Goal: Find contact information: Find contact information

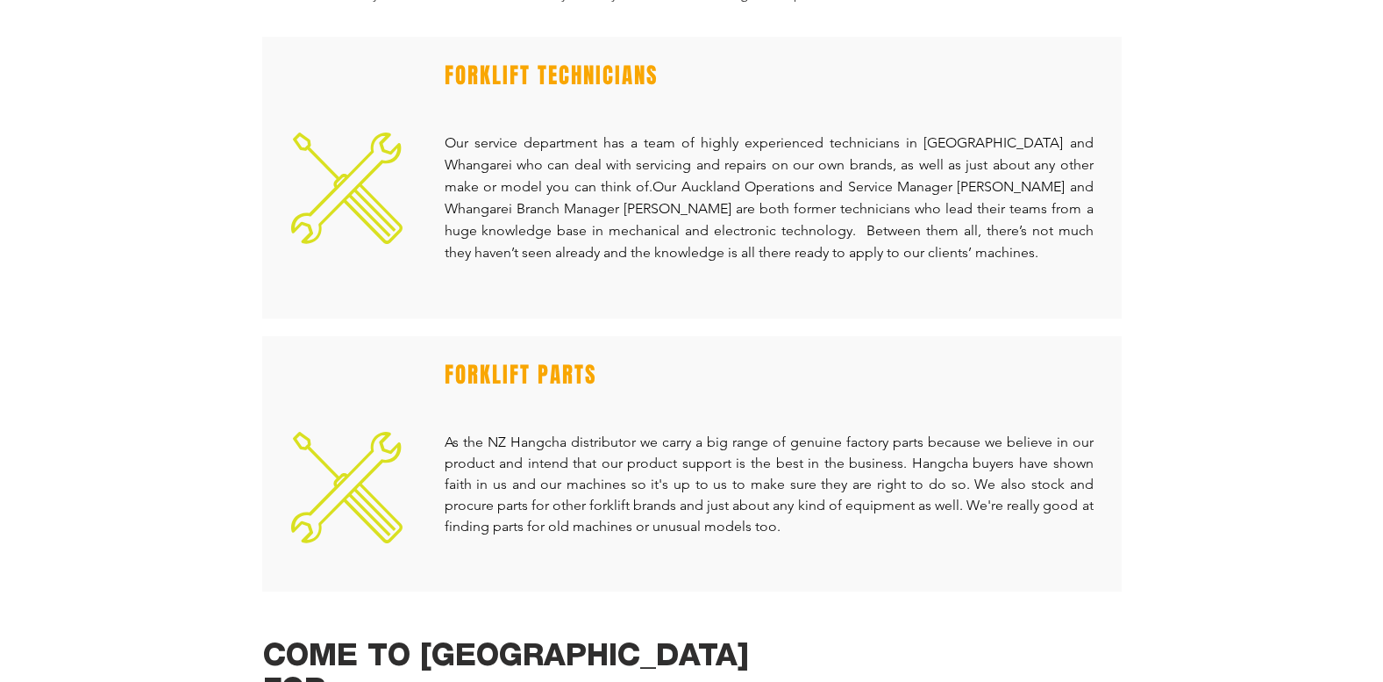
scroll to position [702, 0]
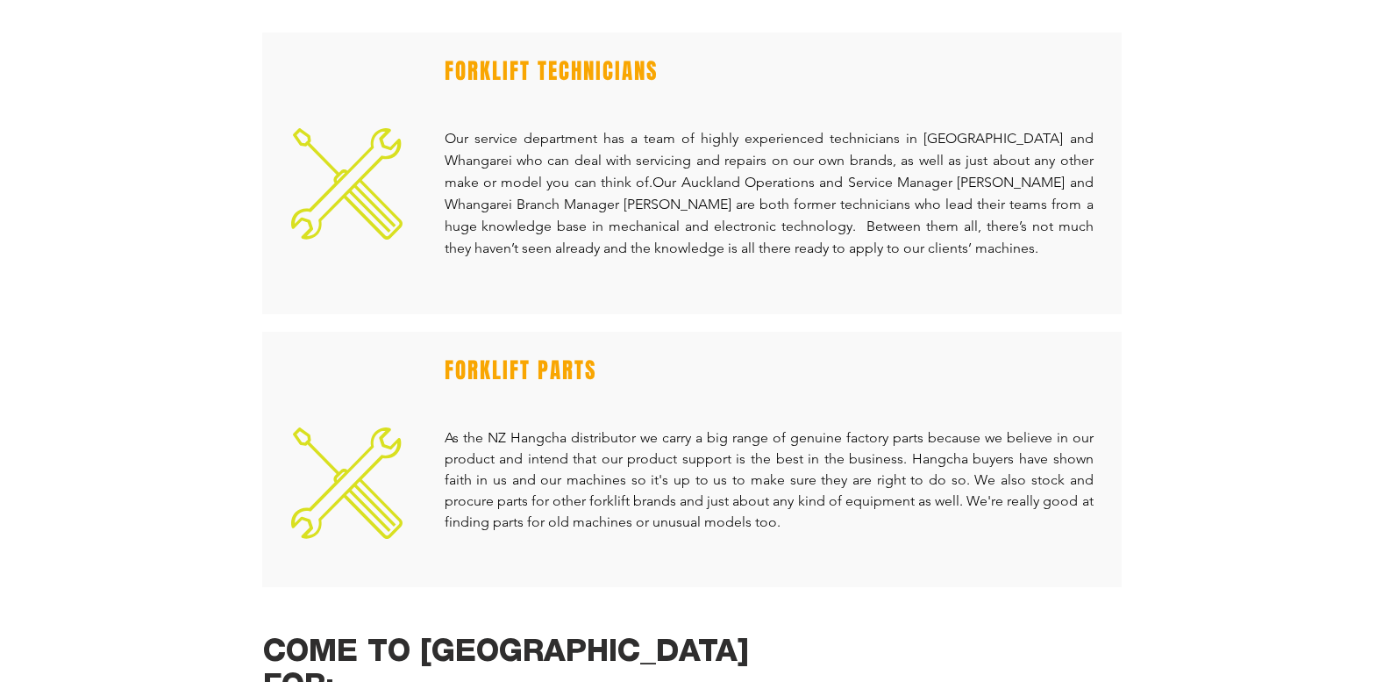
click at [331, 456] on icon at bounding box center [346, 482] width 111 height 111
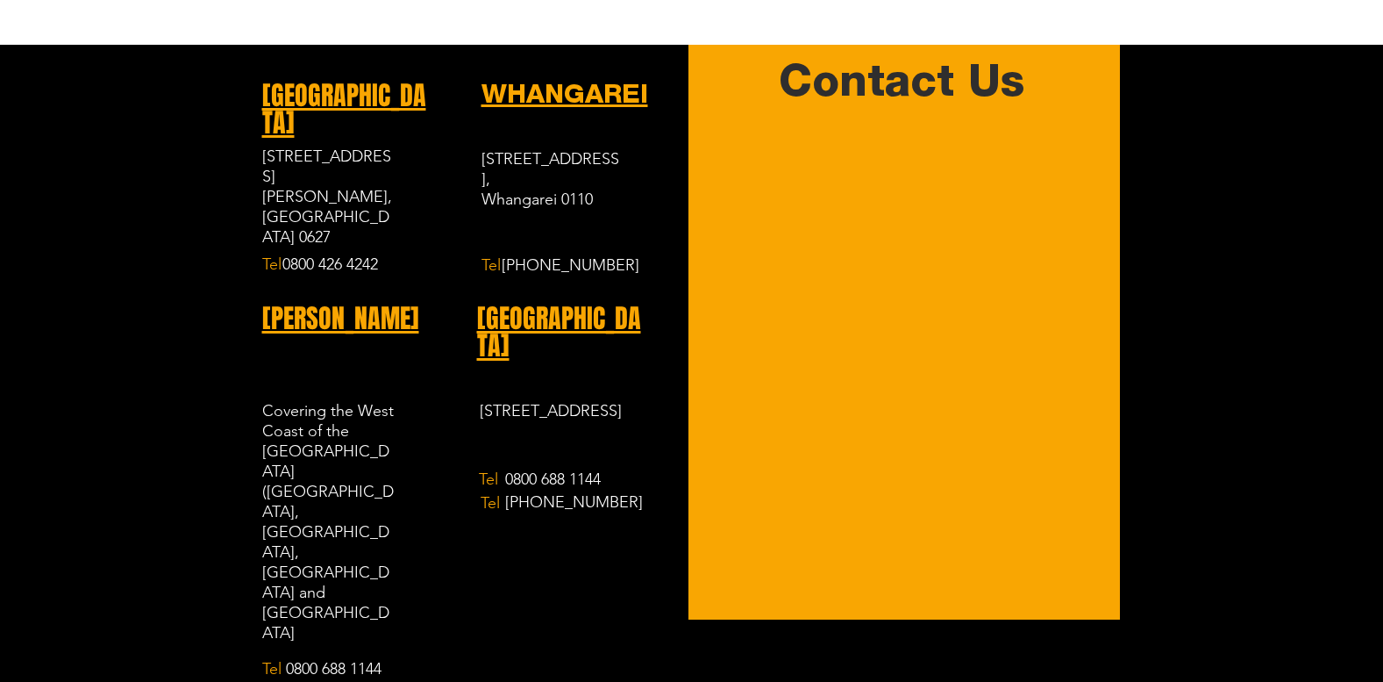
scroll to position [1842, 0]
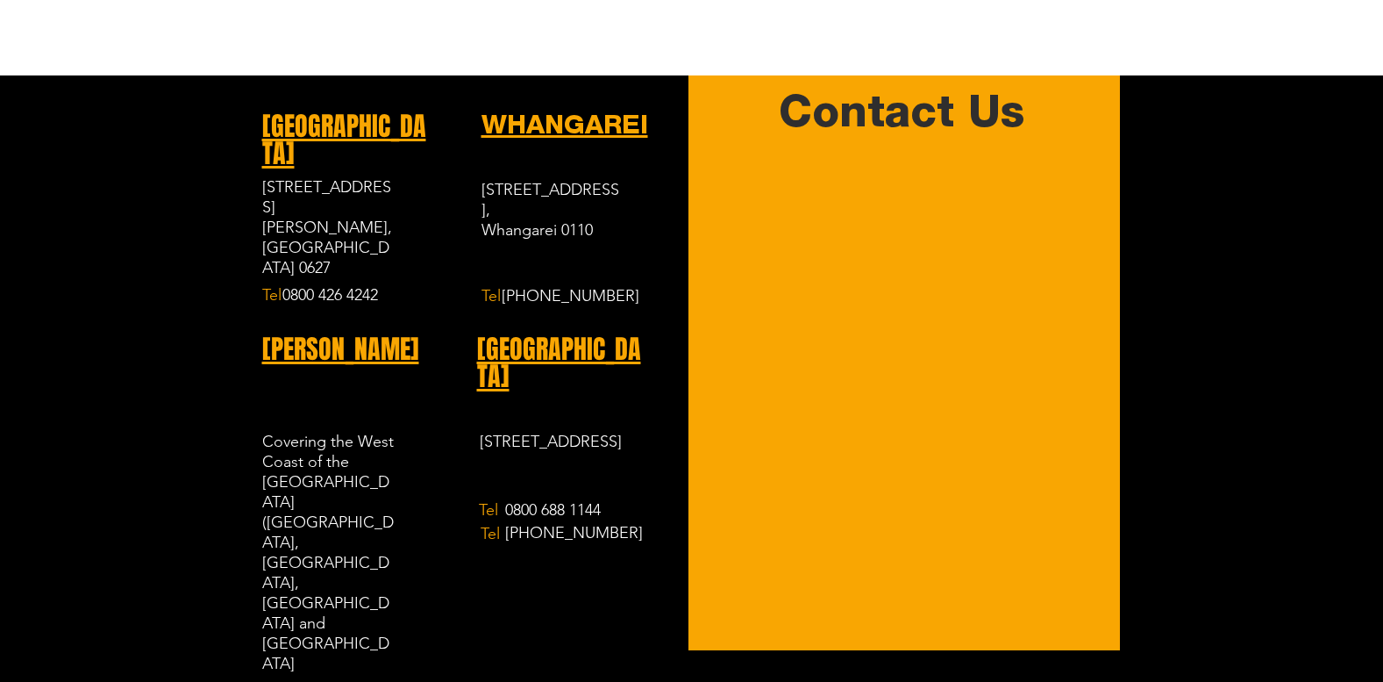
click at [834, 110] on h2 "Contact Us" at bounding box center [902, 111] width 385 height 48
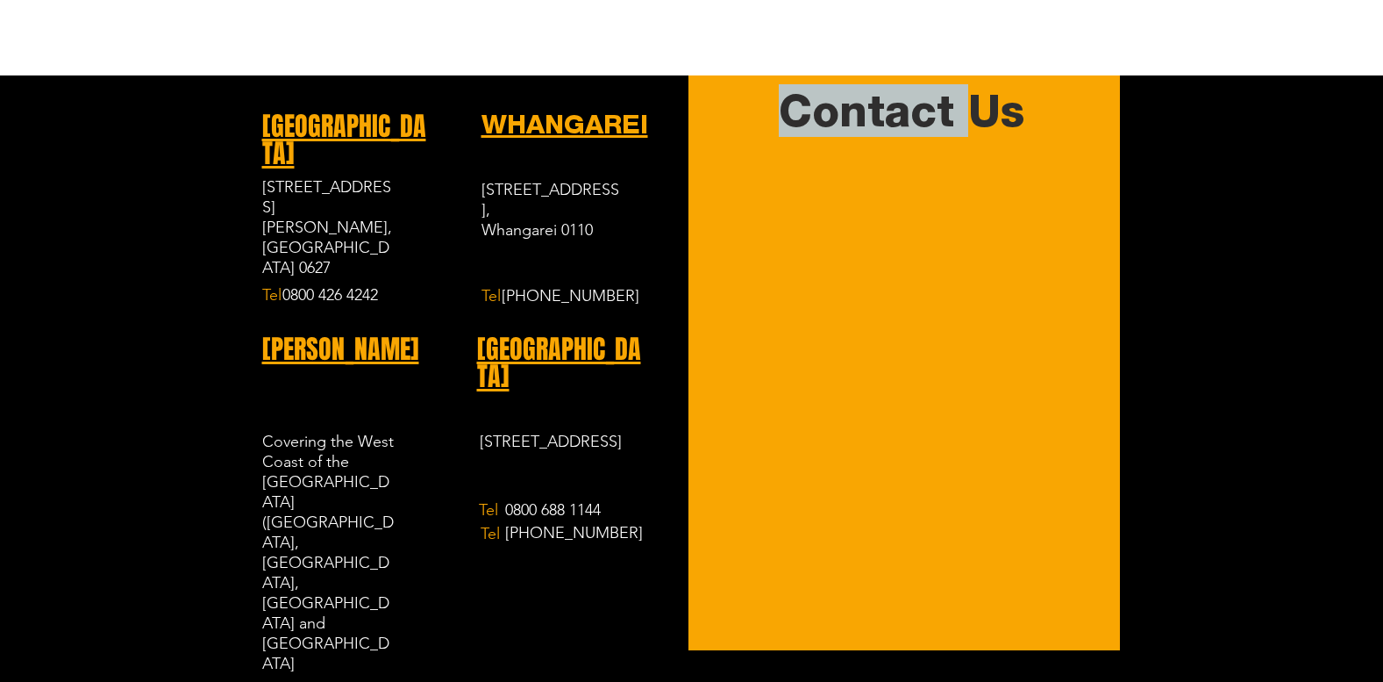
click at [834, 110] on h2 "Contact Us" at bounding box center [902, 111] width 385 height 48
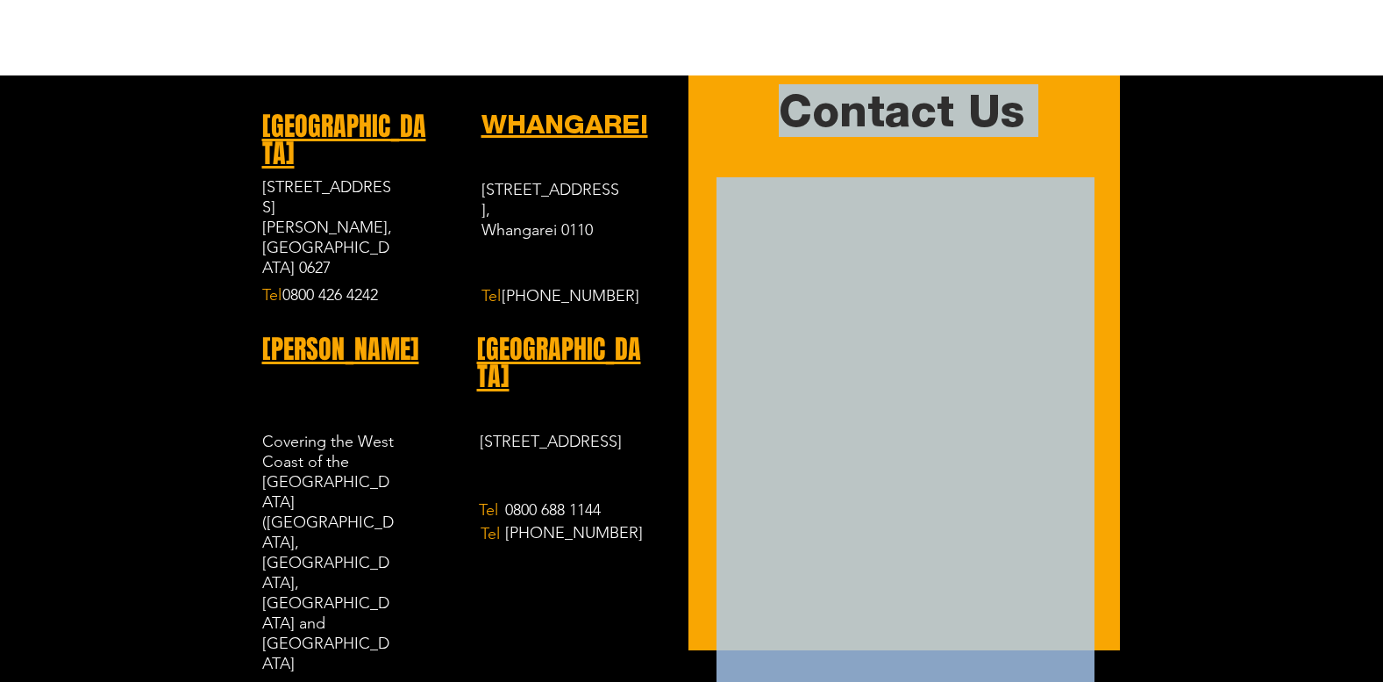
click at [834, 110] on h2 "Contact Us" at bounding box center [902, 111] width 385 height 48
click at [682, 107] on div "AUCKLAND [STREET_ADDRESS][PERSON_NAME], [GEOGRAPHIC_DATA] 0627 Tel [PHONE_NUMBE…" at bounding box center [691, 570] width 1383 height 991
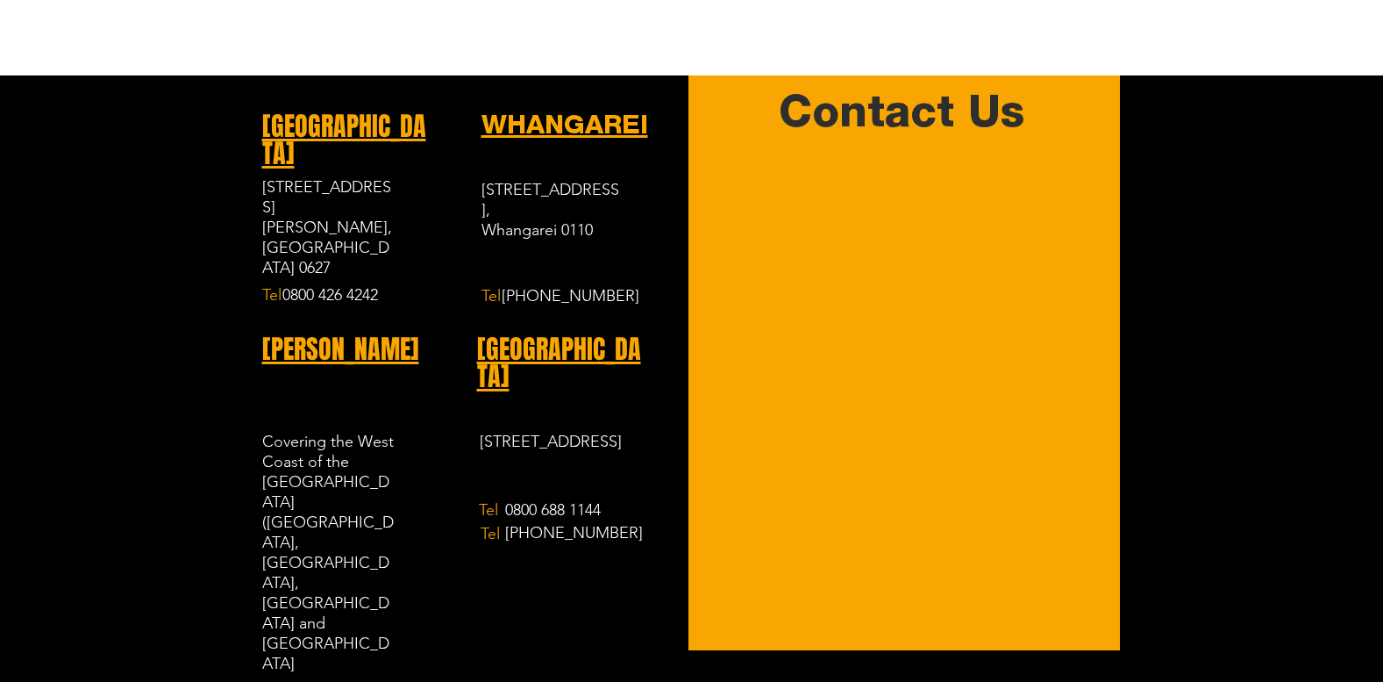
scroll to position [1842, 0]
click at [1004, 94] on h2 "Contact Us" at bounding box center [902, 111] width 385 height 48
